Goal: Navigation & Orientation: Understand site structure

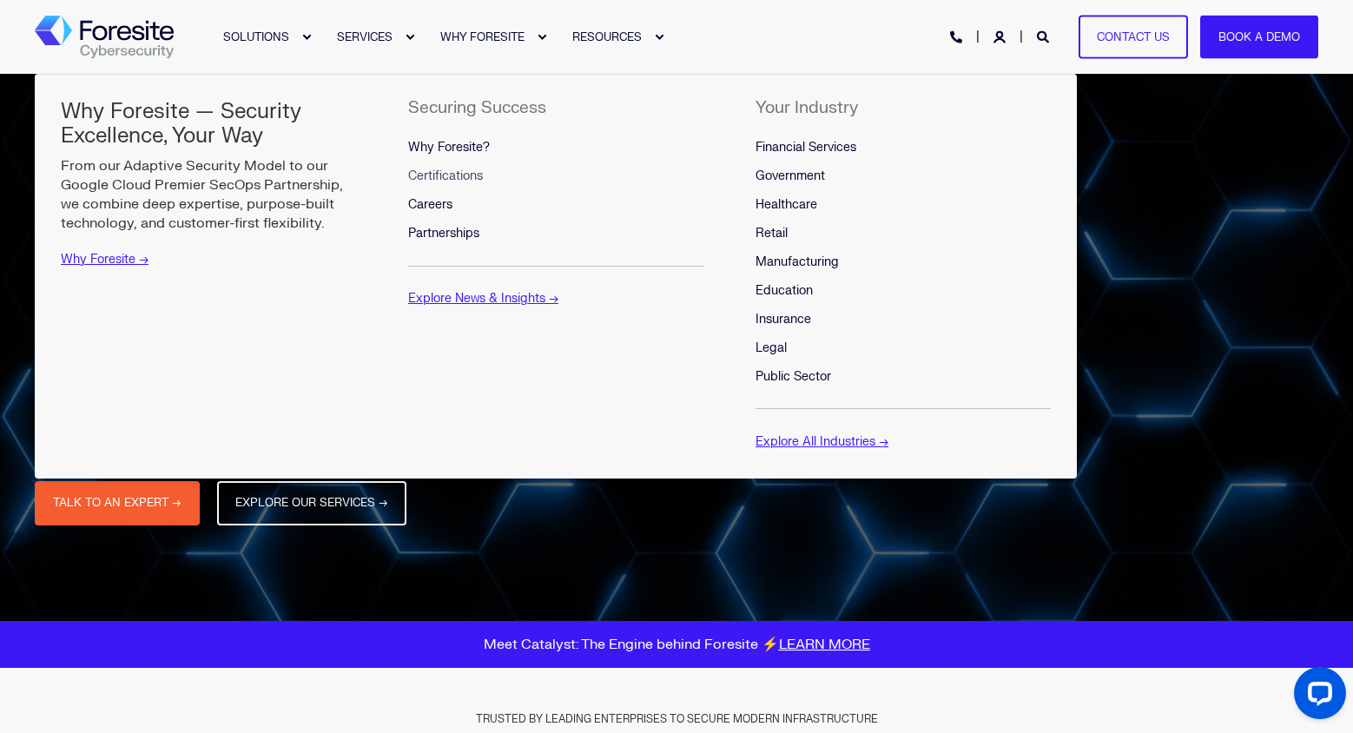
click at [477, 174] on span "Certifications" at bounding box center [445, 175] width 75 height 15
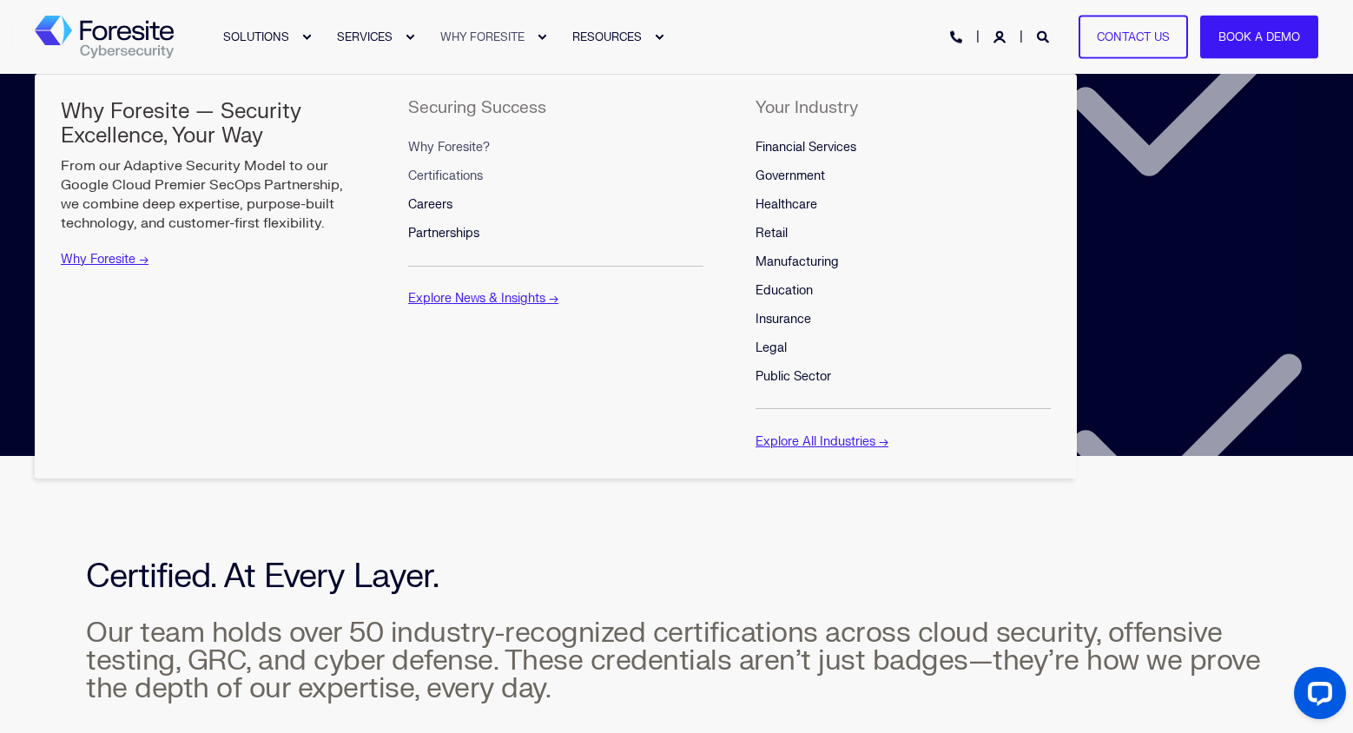
click at [470, 148] on span "Why Foresite?" at bounding box center [449, 147] width 82 height 15
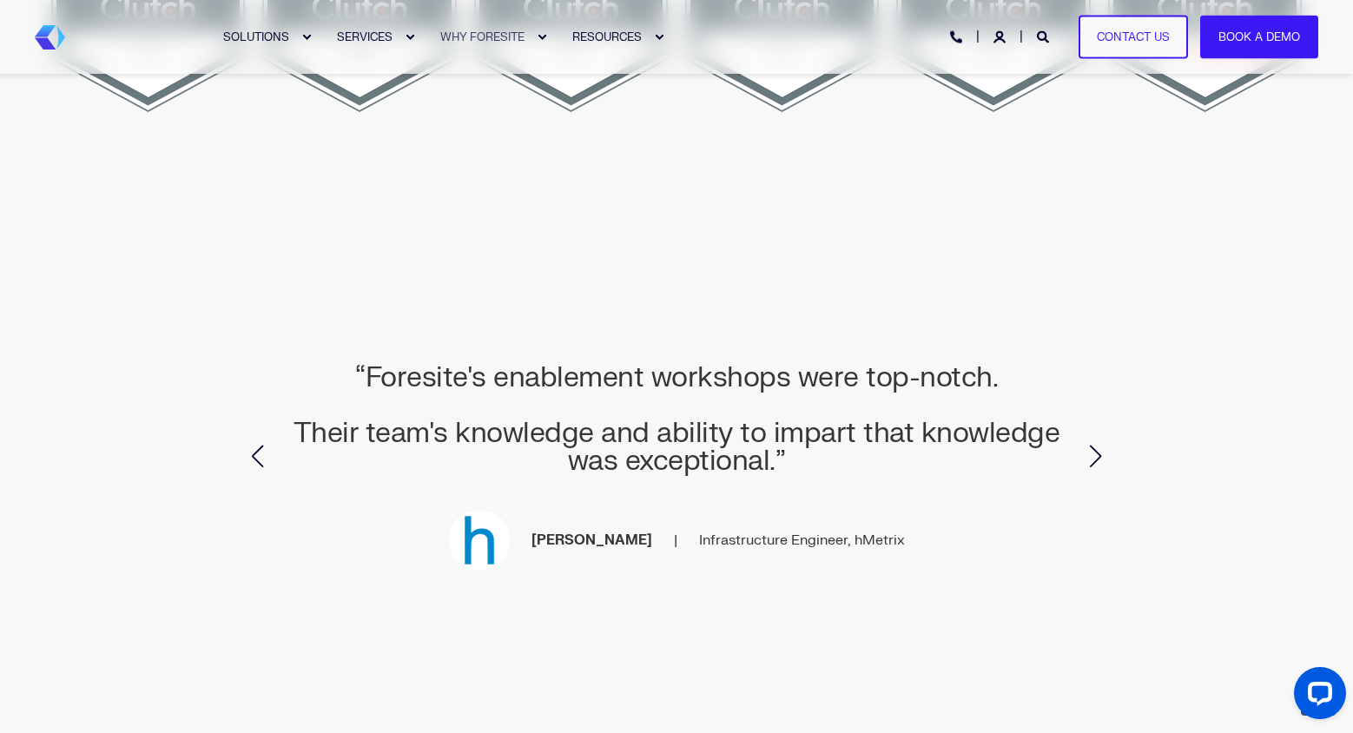
scroll to position [4113, 0]
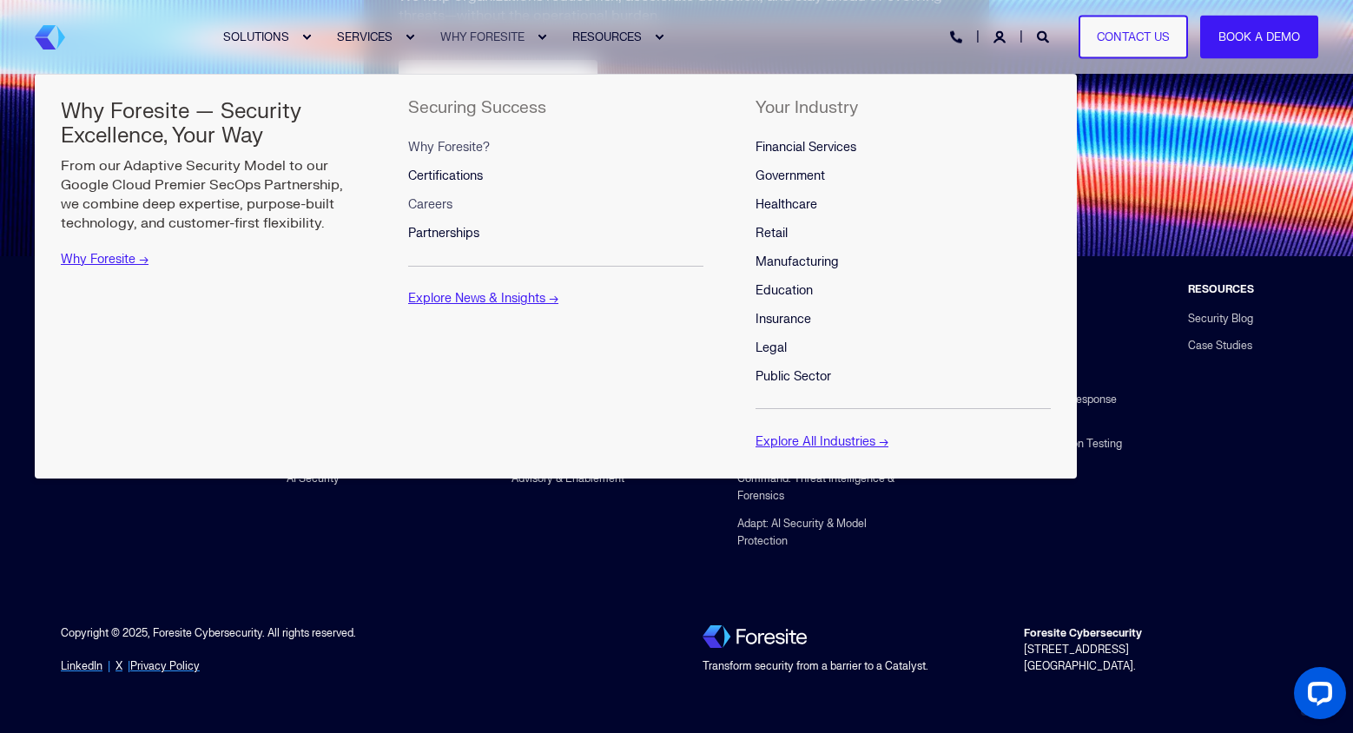
click at [439, 209] on span "Careers" at bounding box center [430, 204] width 44 height 15
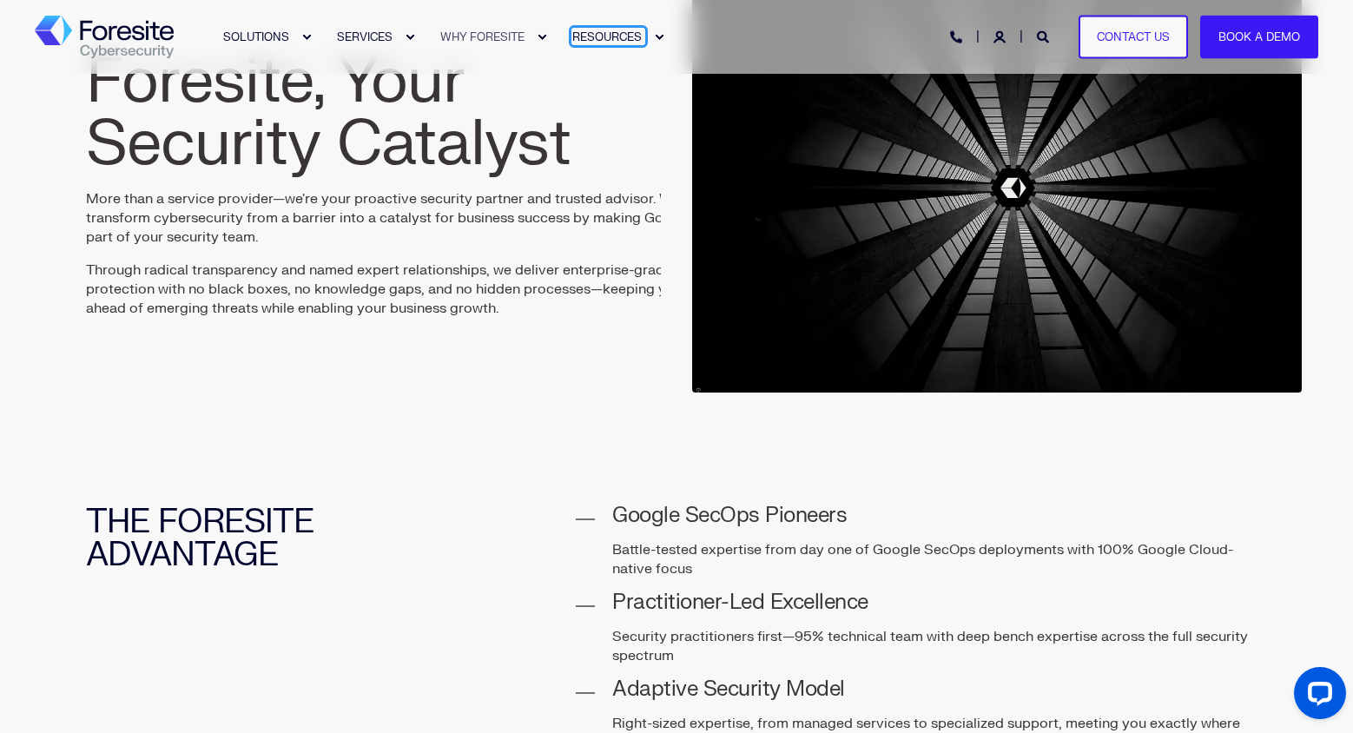
scroll to position [0, 0]
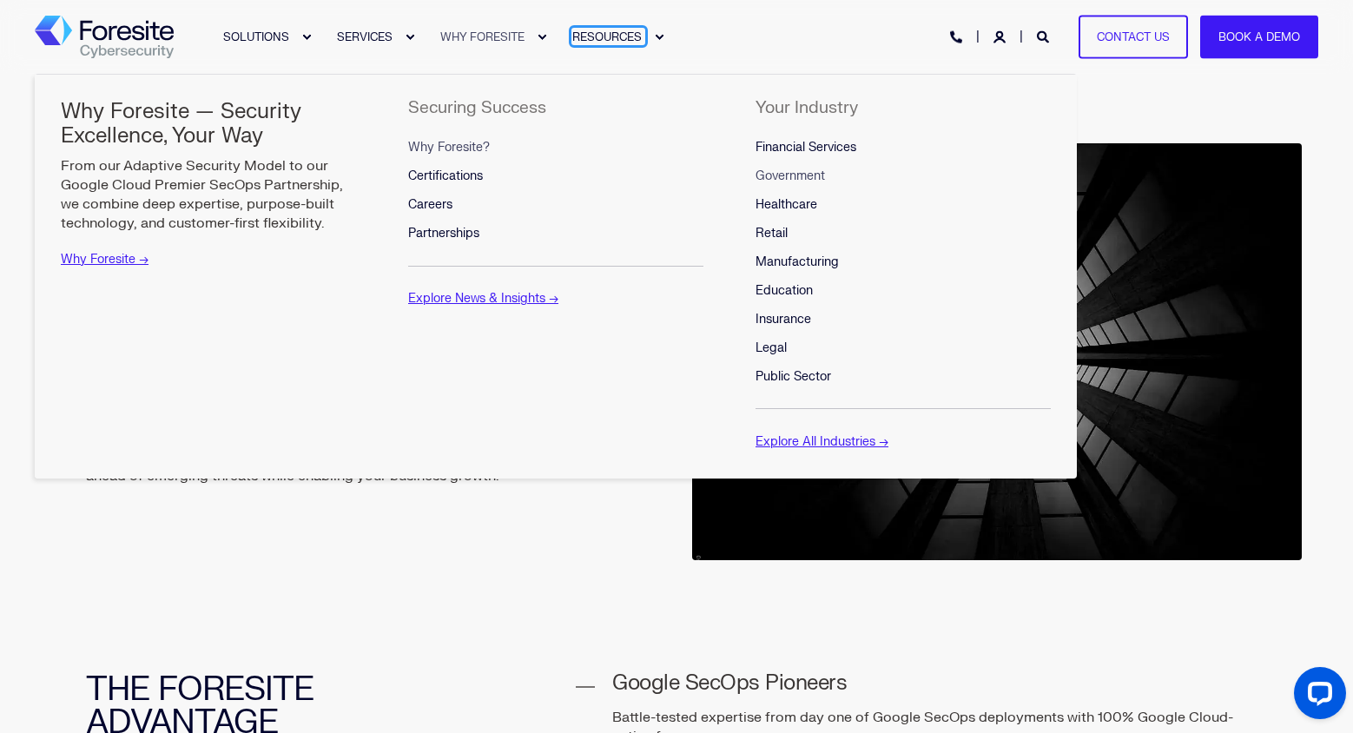
click at [800, 181] on span "Government" at bounding box center [789, 175] width 69 height 15
